Goal: Entertainment & Leisure: Browse casually

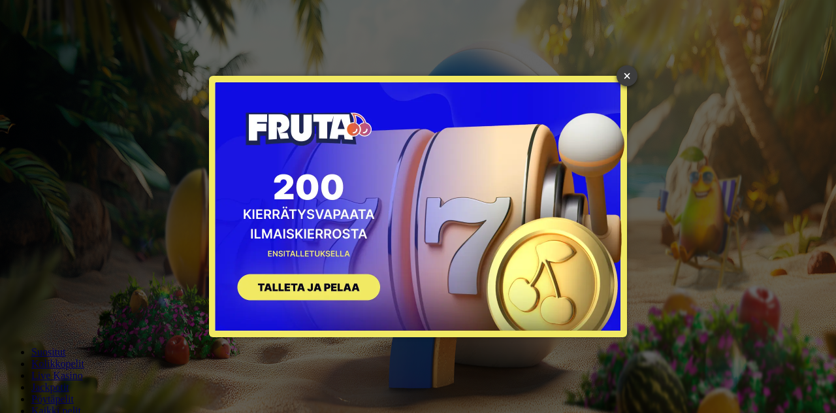
click at [629, 73] on link "×" at bounding box center [627, 75] width 21 height 21
